Goal: Information Seeking & Learning: Learn about a topic

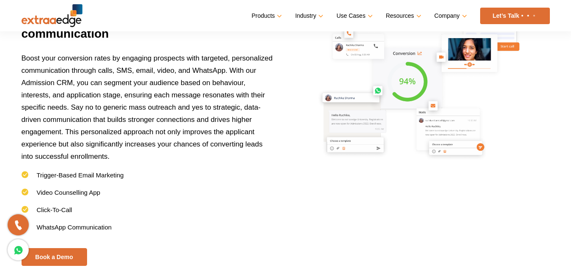
scroll to position [1396, 0]
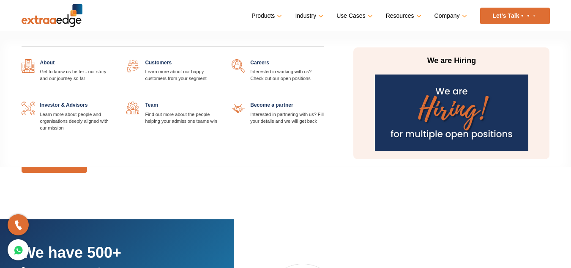
click at [458, 16] on link "Company" at bounding box center [450, 16] width 31 height 12
click at [465, 16] on link "Company" at bounding box center [450, 16] width 31 height 12
click at [464, 15] on link "Company" at bounding box center [450, 16] width 31 height 12
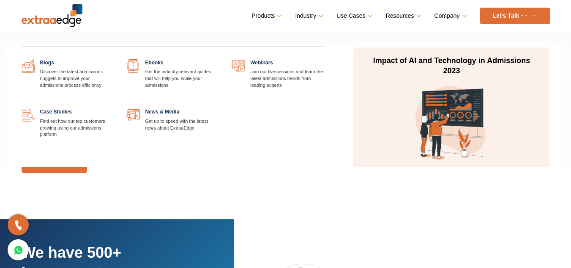
click at [417, 15] on link "Resources" at bounding box center [403, 16] width 34 height 12
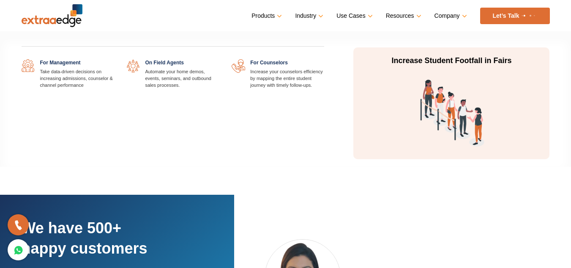
click at [371, 15] on link "Use Cases" at bounding box center [354, 16] width 34 height 12
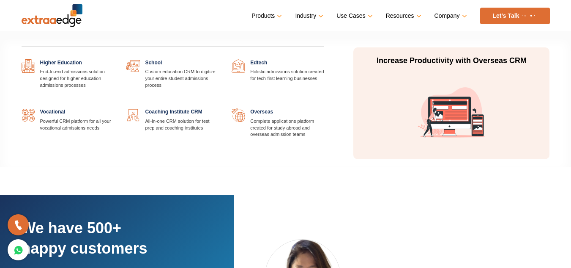
click at [316, 15] on link "Industry" at bounding box center [308, 16] width 27 height 12
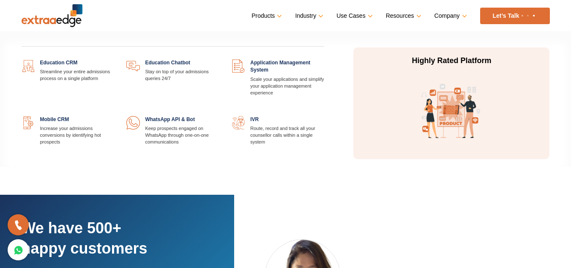
click at [263, 15] on link "Products" at bounding box center [266, 16] width 29 height 12
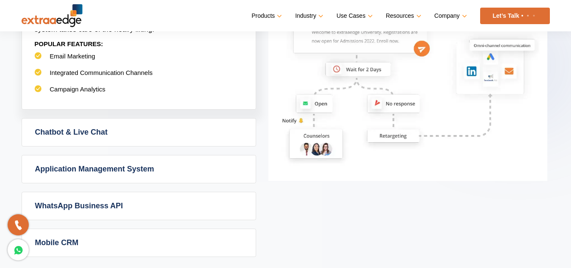
scroll to position [592, 0]
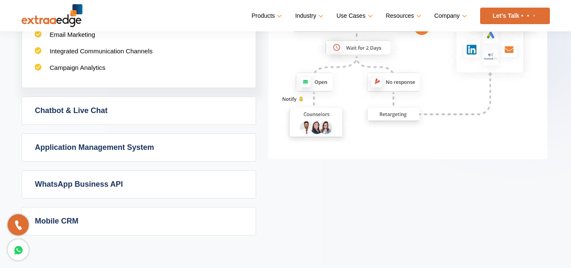
click at [191, 114] on link "Chatbot & Live Chat" at bounding box center [139, 110] width 234 height 27
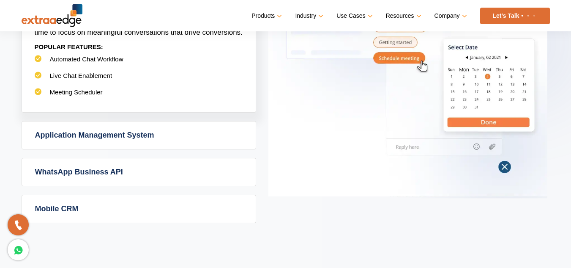
click at [174, 143] on link "Application Management System" at bounding box center [139, 134] width 234 height 27
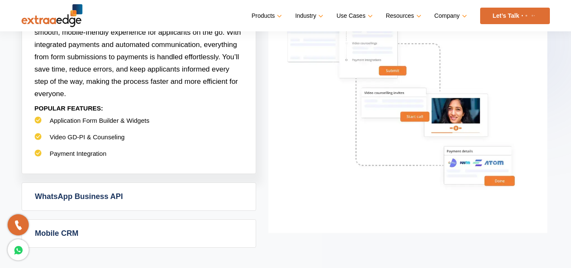
click at [165, 196] on link "WhatsApp Business API" at bounding box center [139, 196] width 234 height 27
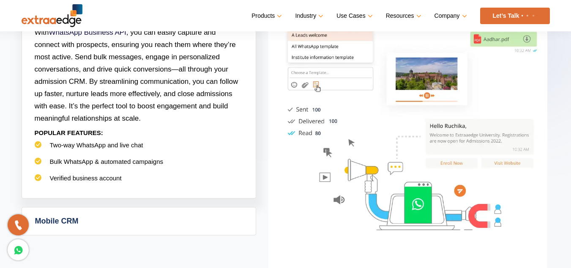
click at [162, 209] on link "Mobile CRM" at bounding box center [139, 220] width 234 height 27
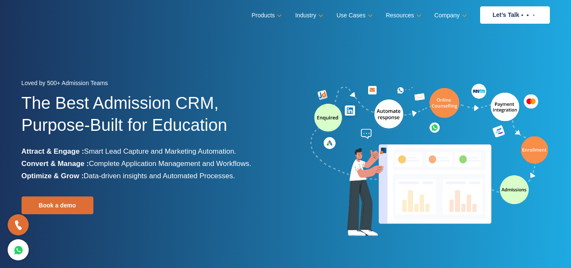
scroll to position [0, 0]
